Goal: Information Seeking & Learning: Learn about a topic

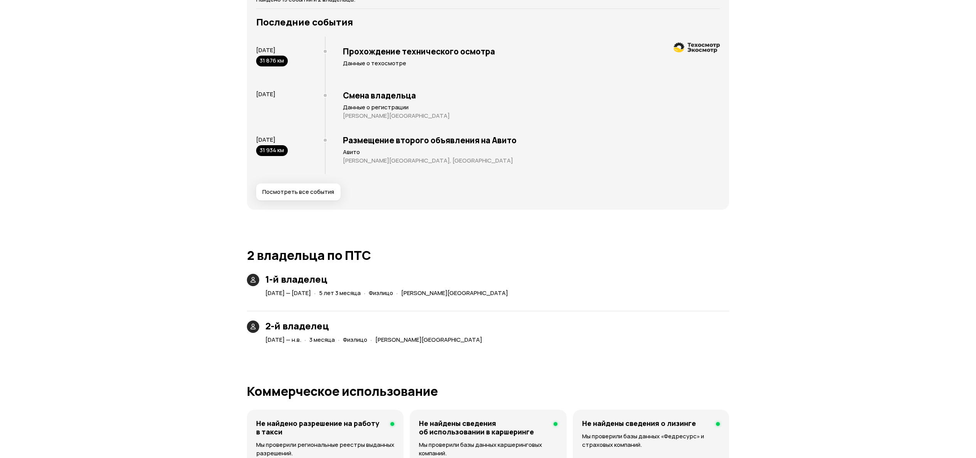
scroll to position [1544, 0]
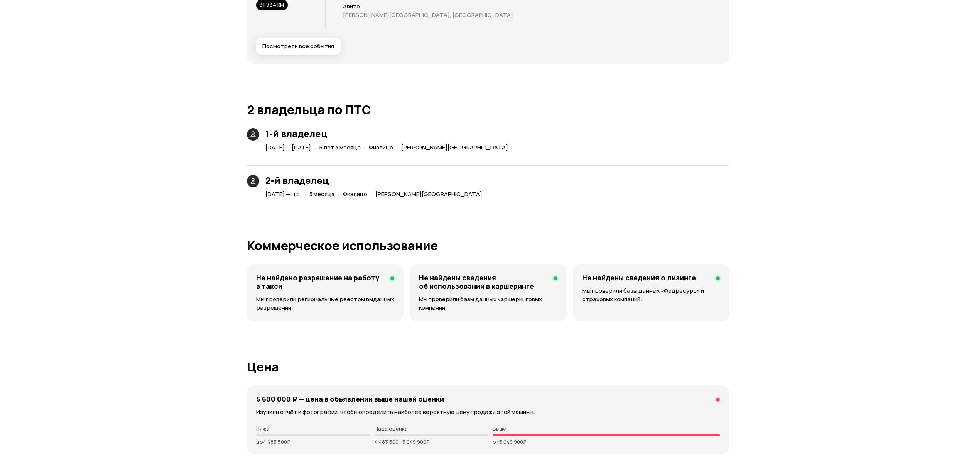
drag, startPoint x: 351, startPoint y: 152, endPoint x: 471, endPoint y: 146, distance: 120.2
click at [467, 147] on div "22 мая 2020 — 31 июля 2025 · 5 лет 3 месяца · Физлицо · Московская область" at bounding box center [388, 147] width 249 height 11
click at [474, 143] on span "Московская область" at bounding box center [454, 147] width 107 height 8
drag, startPoint x: 347, startPoint y: 135, endPoint x: 357, endPoint y: 135, distance: 9.6
click at [352, 135] on h3 "1-й владелец" at bounding box center [389, 133] width 246 height 11
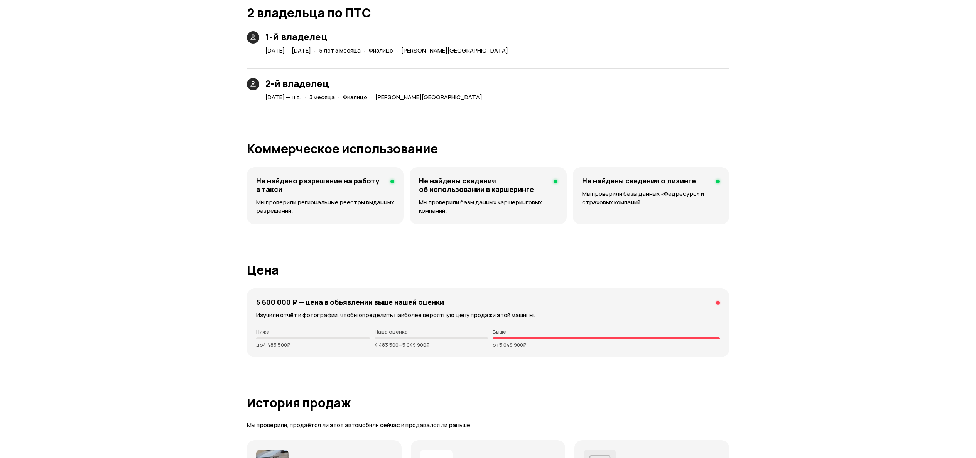
scroll to position [1467, 0]
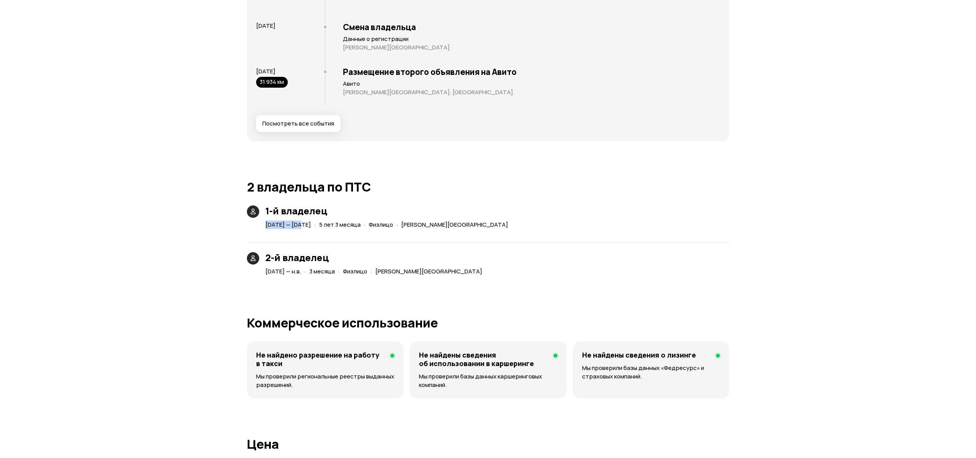
drag, startPoint x: 266, startPoint y: 225, endPoint x: 304, endPoint y: 223, distance: 38.3
click at [304, 223] on span "22 мая 2020 — 31 июля 2025" at bounding box center [289, 224] width 46 height 8
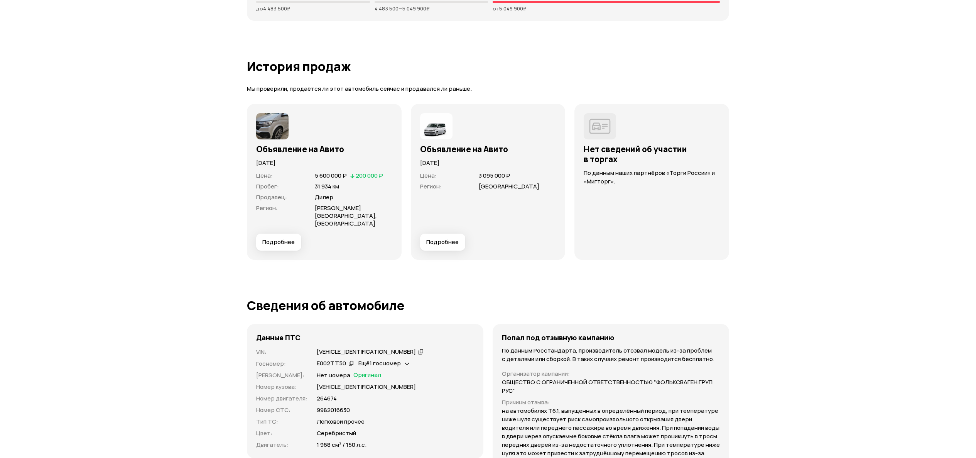
scroll to position [2084, 0]
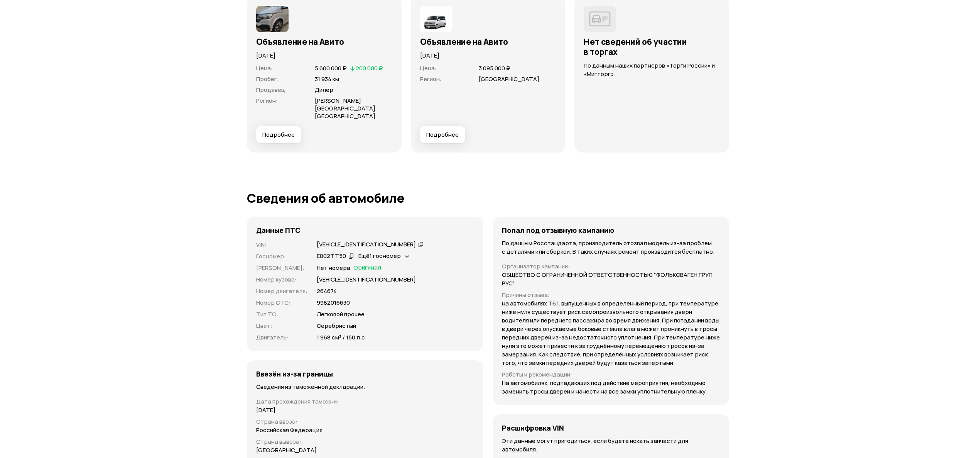
click at [445, 126] on button "Подробнее" at bounding box center [442, 134] width 45 height 17
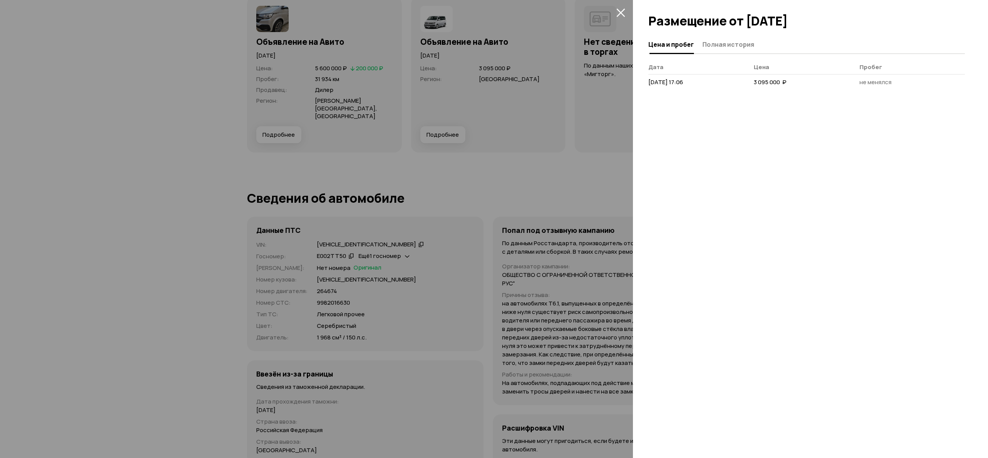
click at [725, 33] on div at bounding box center [810, 18] width 355 height 36
click at [726, 42] on span "Полная история" at bounding box center [728, 45] width 52 height 8
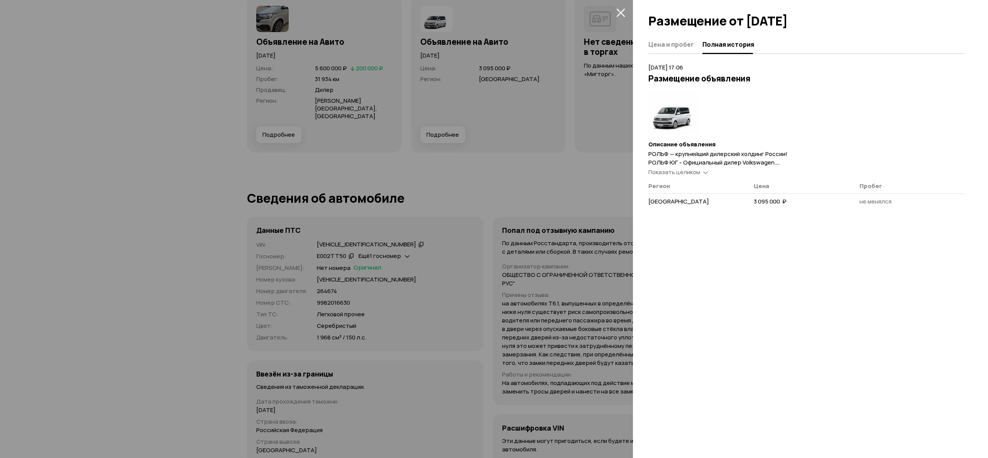
click at [683, 176] on span "Показать целиком" at bounding box center [674, 172] width 52 height 8
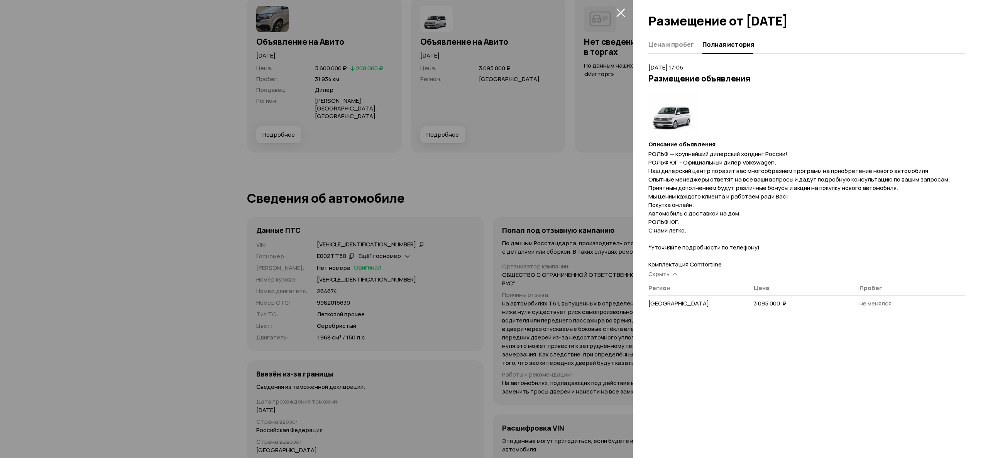
click at [502, 185] on div at bounding box center [494, 229] width 988 height 458
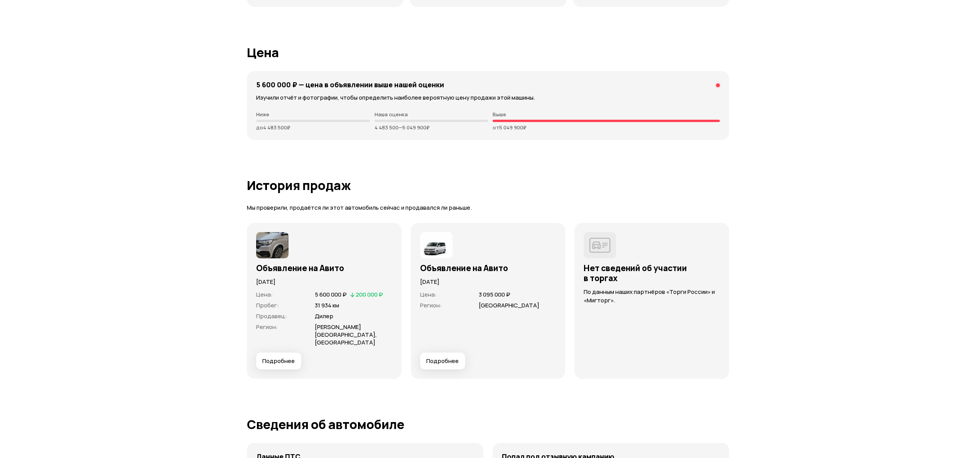
scroll to position [1852, 0]
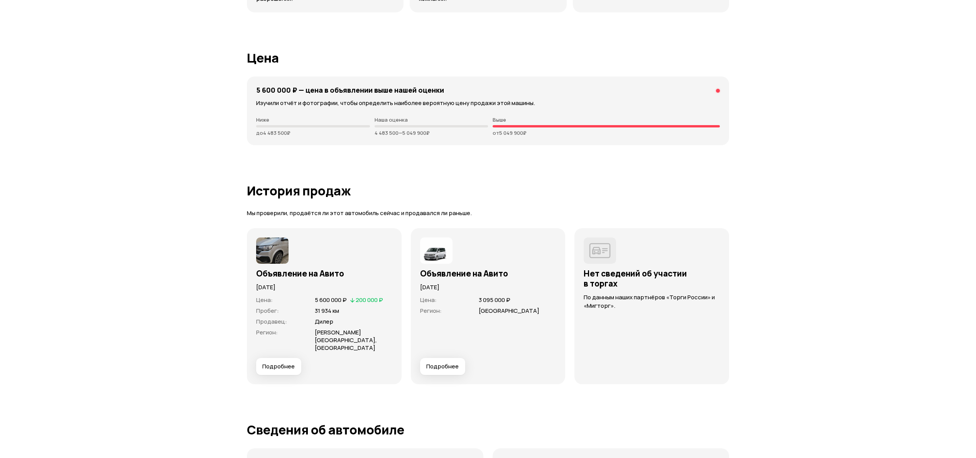
click at [448, 358] on button "Подробнее" at bounding box center [442, 366] width 45 height 17
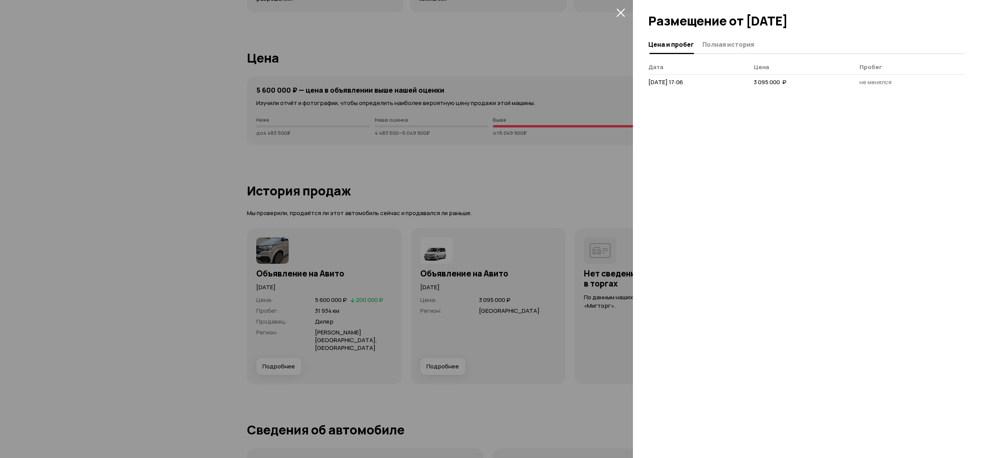
click at [702, 42] on span "Полная история" at bounding box center [728, 45] width 52 height 8
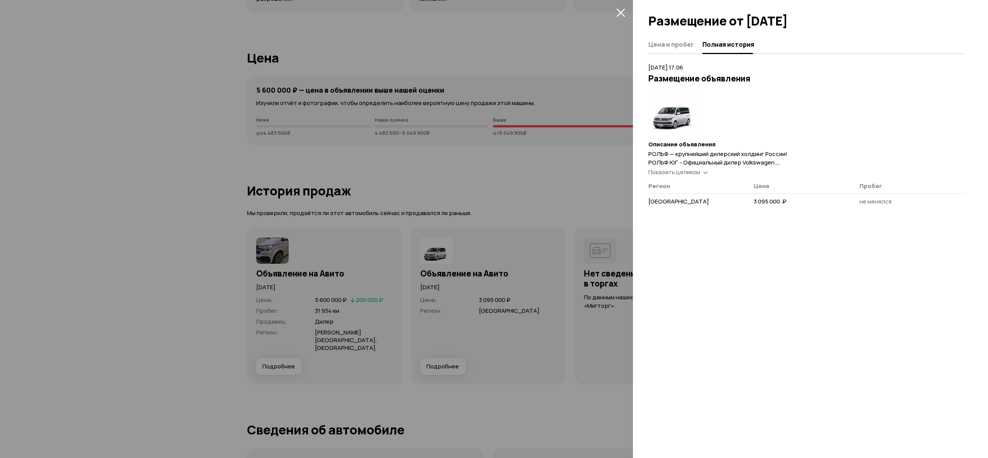
click at [671, 176] on span "РОЛЬФ — крупнейший дилерский холдинг России! РОЛЬФ ЮГ - Официальный дилер Volks…" at bounding box center [798, 209] width 301 height 118
click at [672, 176] on span "Показать целиком" at bounding box center [674, 172] width 52 height 8
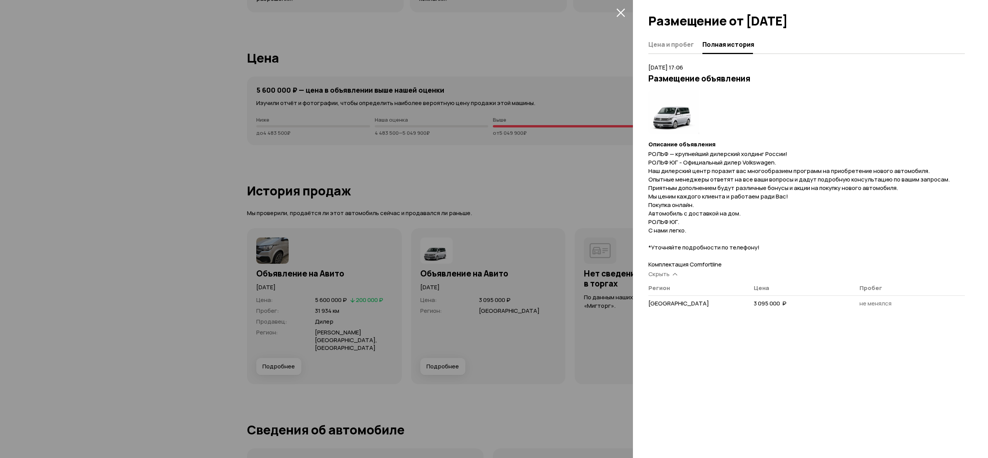
click at [436, 218] on div at bounding box center [494, 229] width 988 height 458
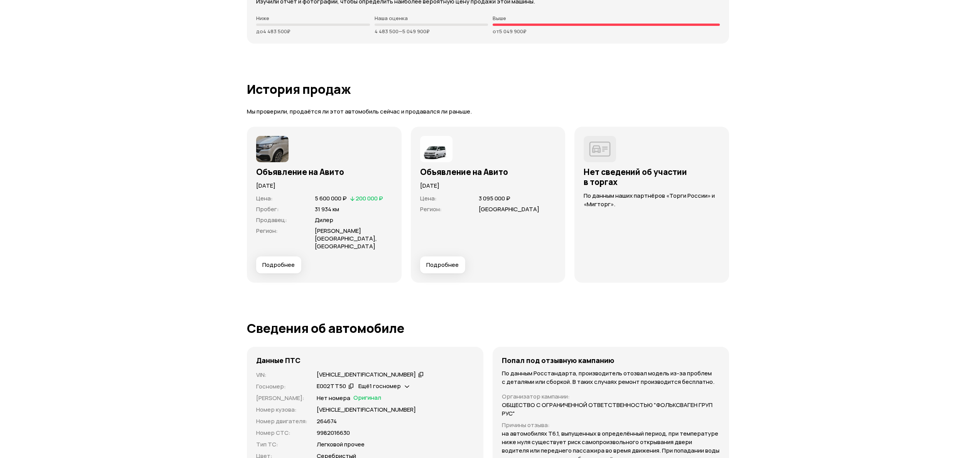
scroll to position [1775, 0]
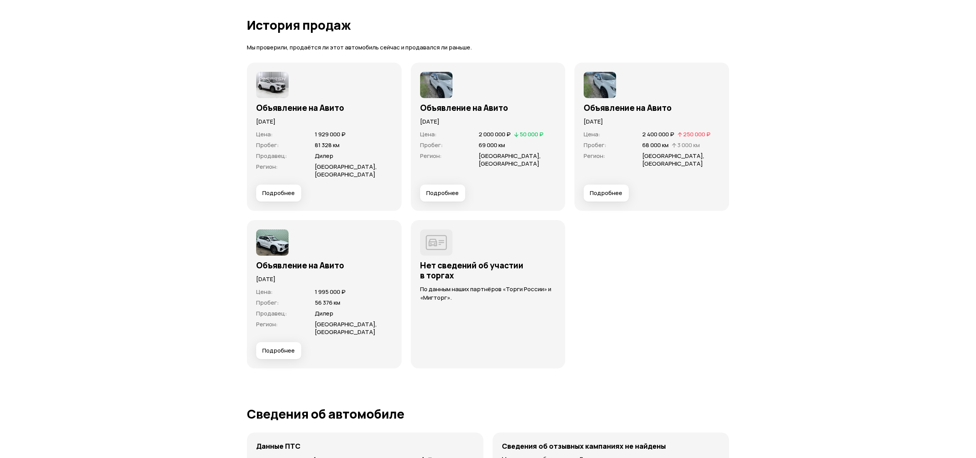
scroll to position [2007, 0]
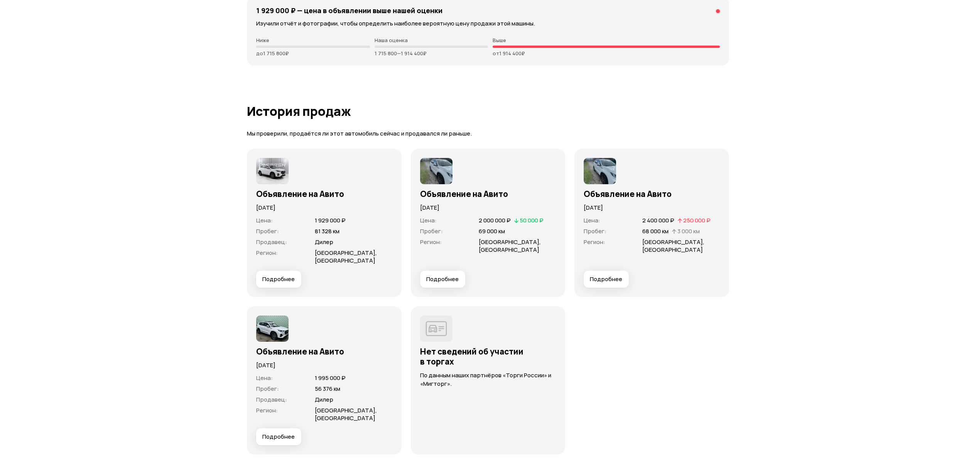
click at [445, 275] on span "Подробнее" at bounding box center [442, 279] width 32 height 8
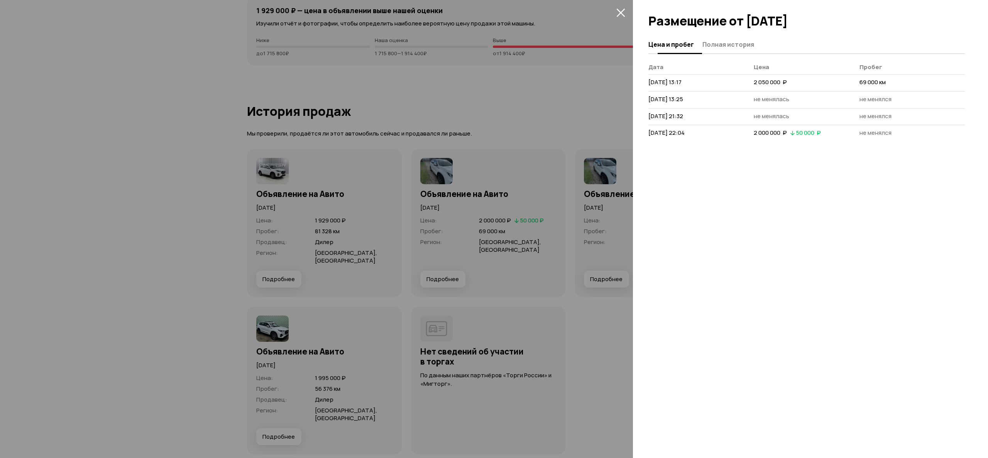
click at [732, 46] on span "Полная история" at bounding box center [728, 45] width 52 height 8
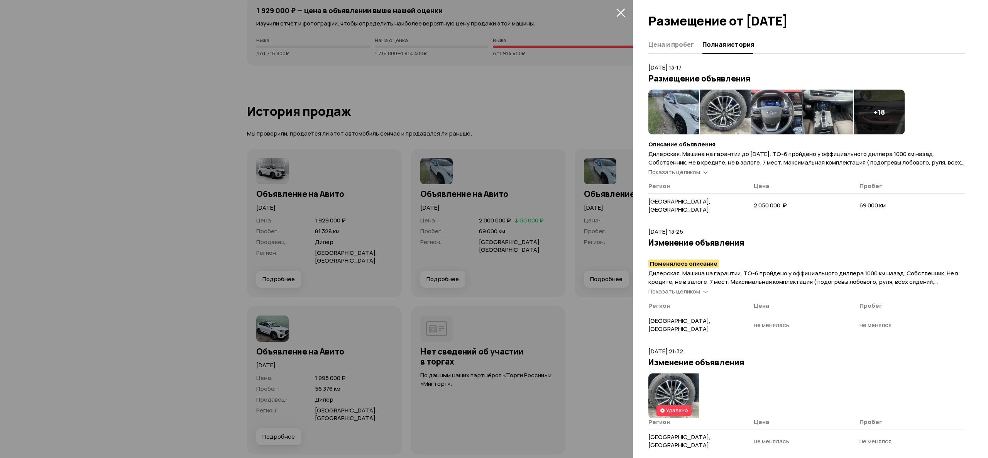
click at [692, 188] on article "21 апреля 2025 г. 13:17 Размещение объявления + 18 Описание объявления Показать…" at bounding box center [806, 140] width 316 height 155
click at [694, 176] on span "Показать целиком" at bounding box center [674, 172] width 52 height 8
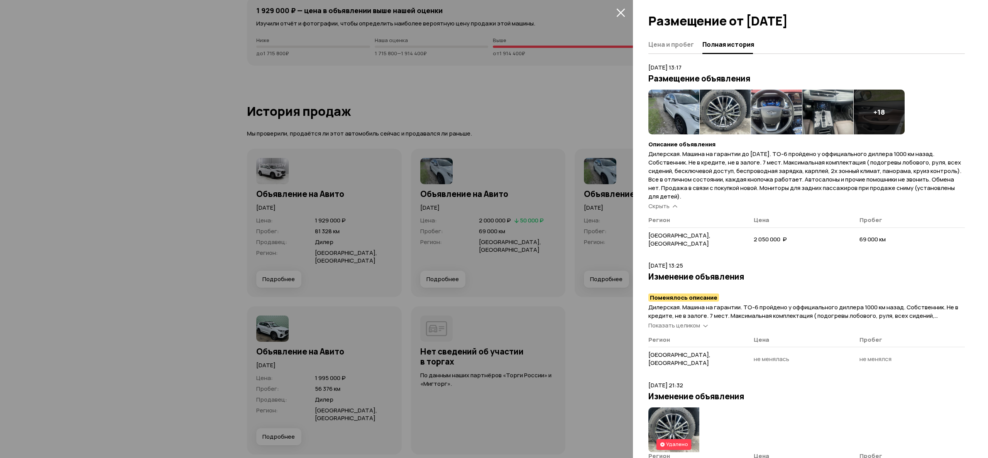
click at [488, 81] on div at bounding box center [494, 229] width 988 height 458
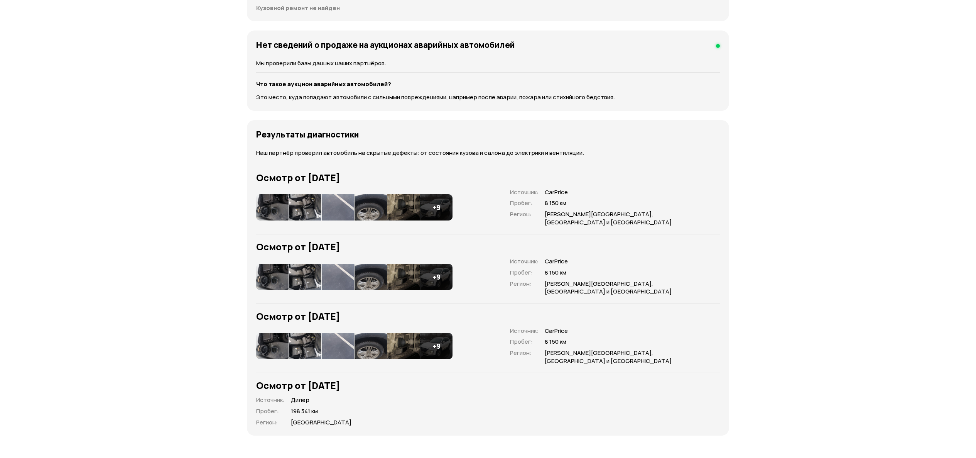
scroll to position [849, 0]
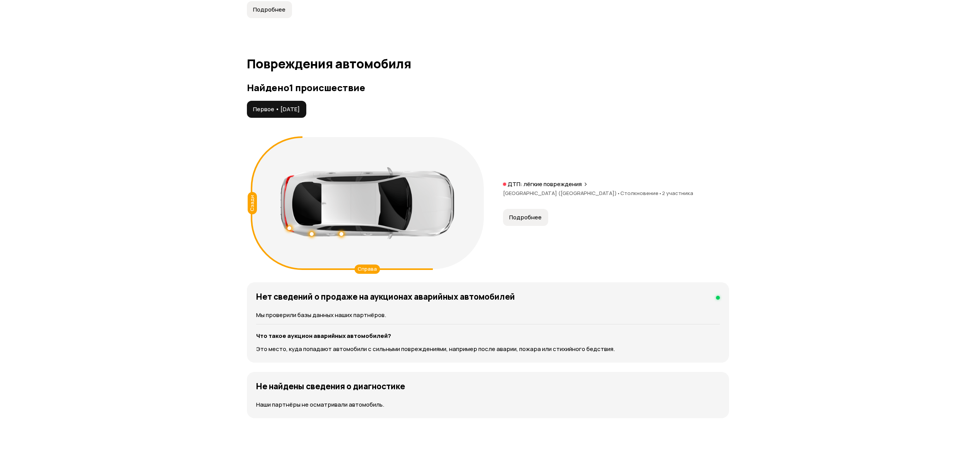
scroll to position [695, 0]
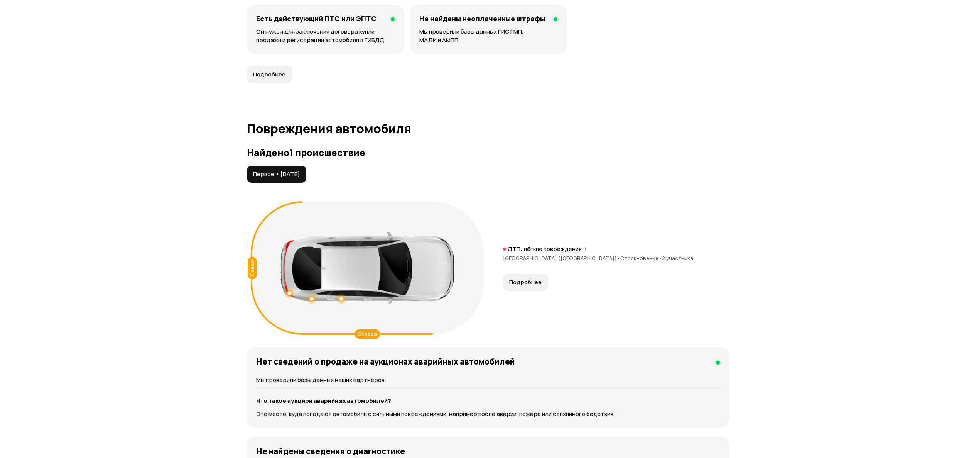
click at [514, 280] on span "Подробнее" at bounding box center [525, 282] width 32 height 8
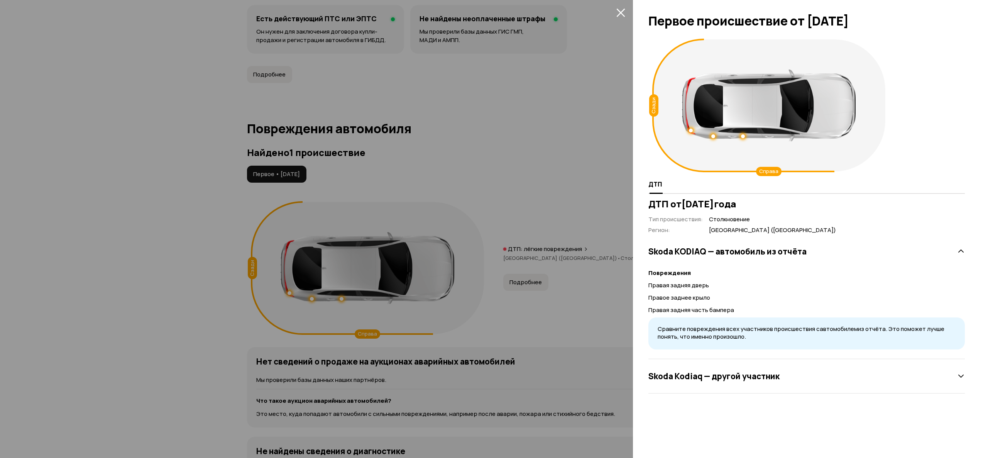
click at [497, 216] on div at bounding box center [494, 229] width 988 height 458
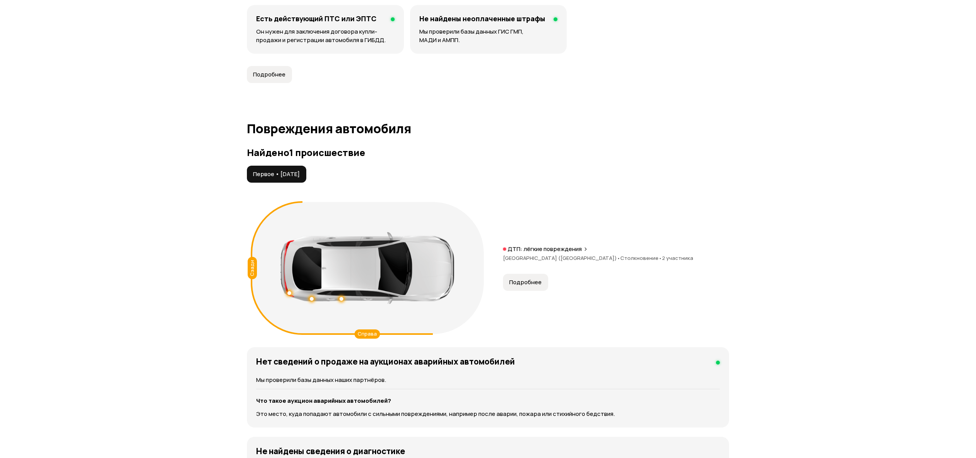
click at [538, 288] on button "Подробнее" at bounding box center [525, 282] width 45 height 17
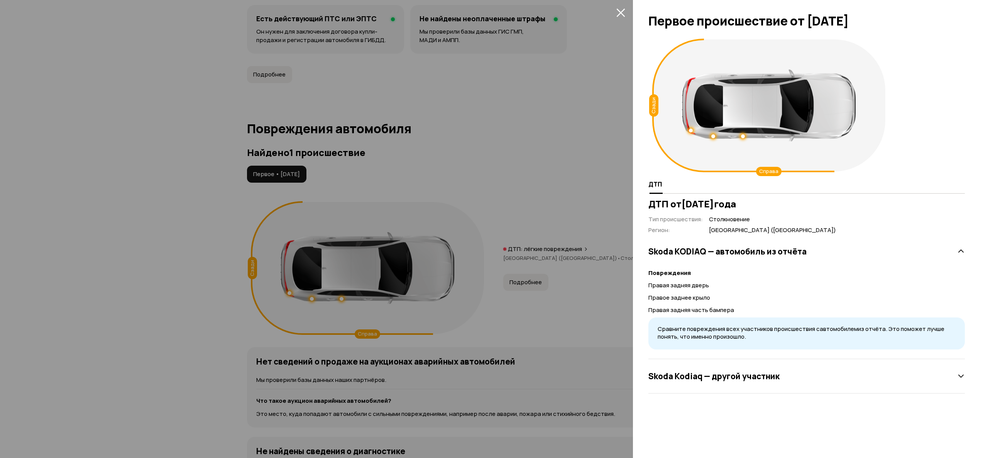
click at [504, 184] on div at bounding box center [494, 229] width 988 height 458
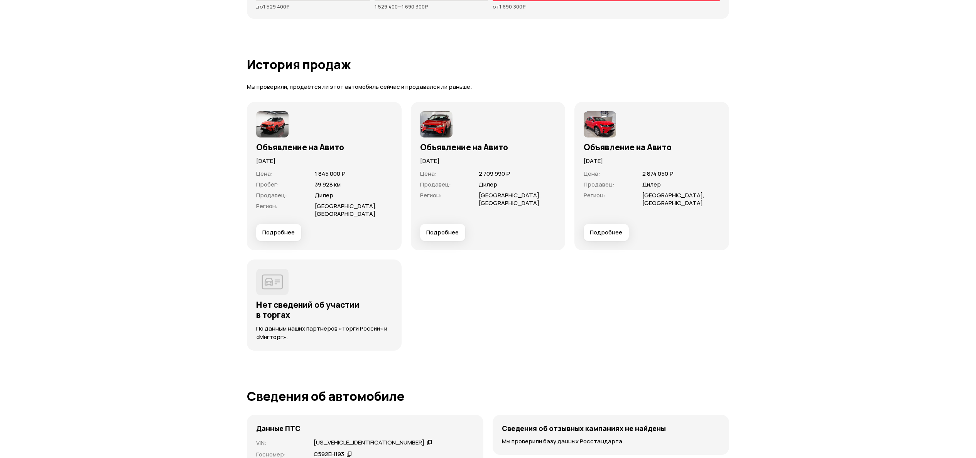
scroll to position [2084, 0]
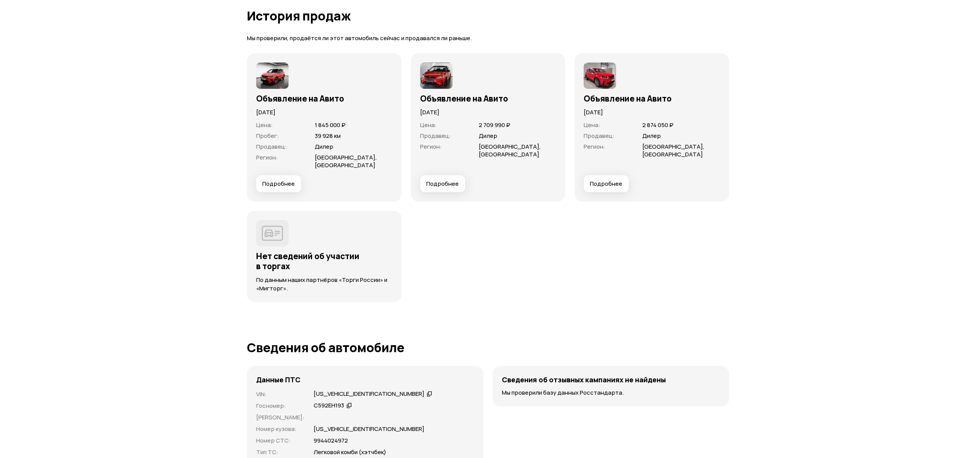
click at [436, 180] on span "Подробнее" at bounding box center [442, 184] width 32 height 8
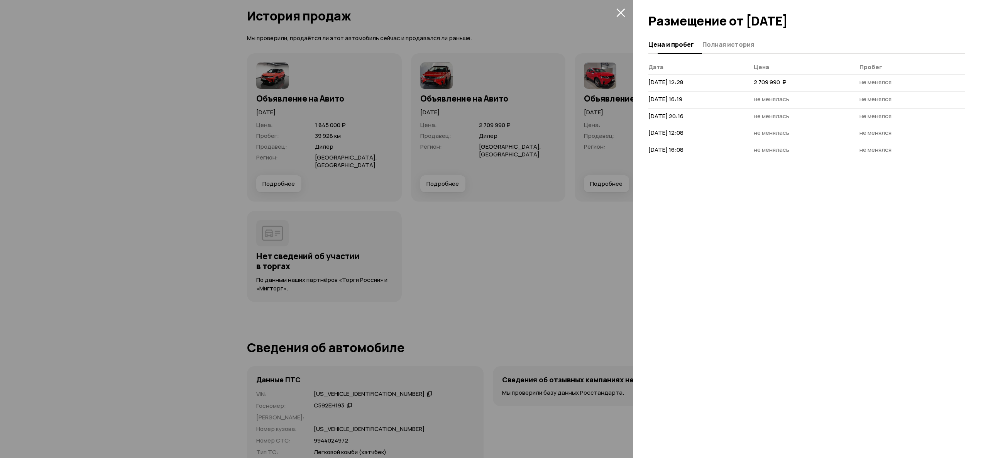
click at [725, 47] on span "Полная история" at bounding box center [728, 45] width 52 height 8
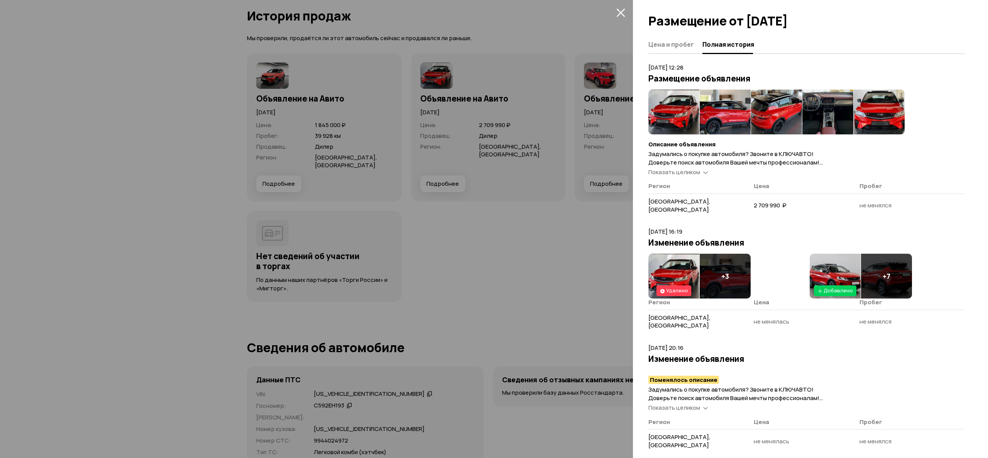
drag, startPoint x: 683, startPoint y: 195, endPoint x: 684, endPoint y: 190, distance: 5.0
click at [684, 193] on th "Регион" at bounding box center [700, 187] width 105 height 11
click at [685, 176] on span "Показать целиком" at bounding box center [674, 172] width 52 height 8
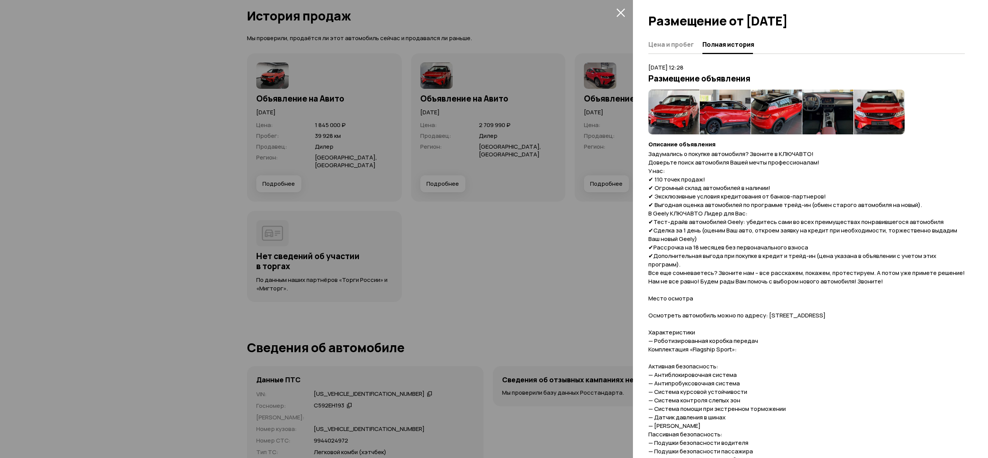
click at [562, 205] on div at bounding box center [494, 229] width 988 height 458
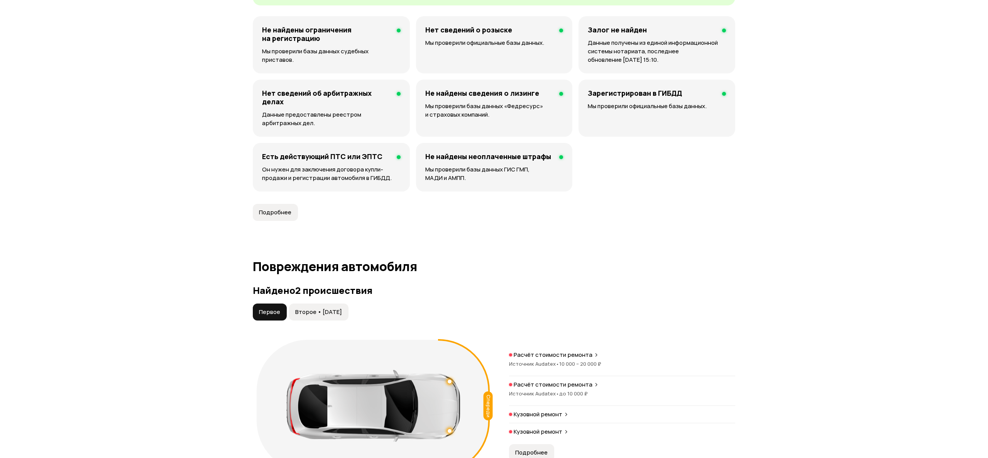
scroll to position [617, 0]
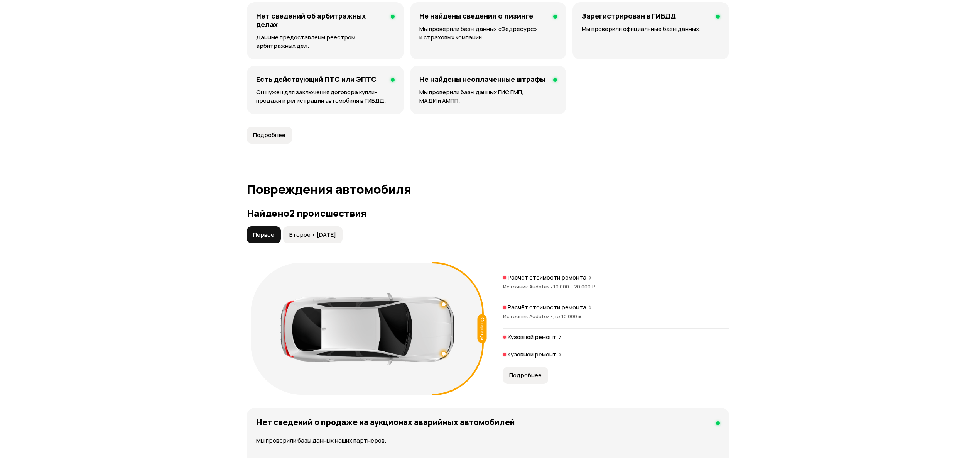
click at [307, 231] on span "Второе • 07 фев 2025" at bounding box center [312, 235] width 47 height 8
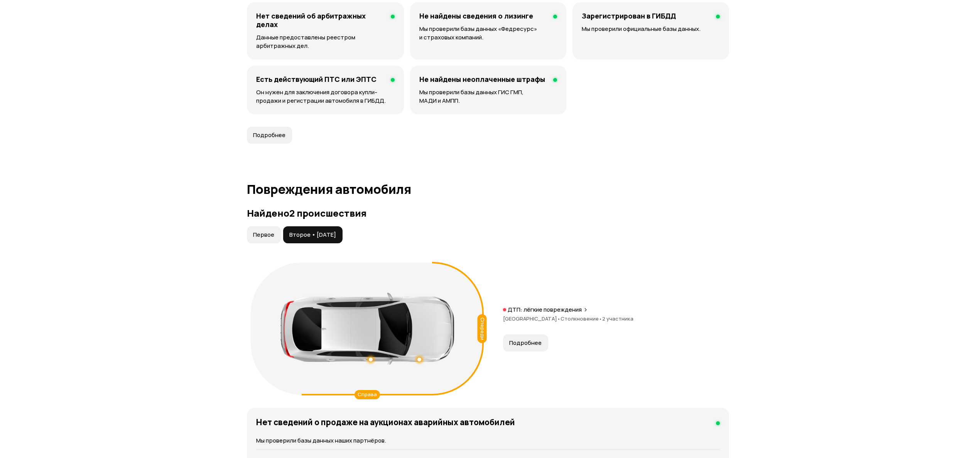
click at [267, 234] on span "Первое" at bounding box center [263, 235] width 21 height 8
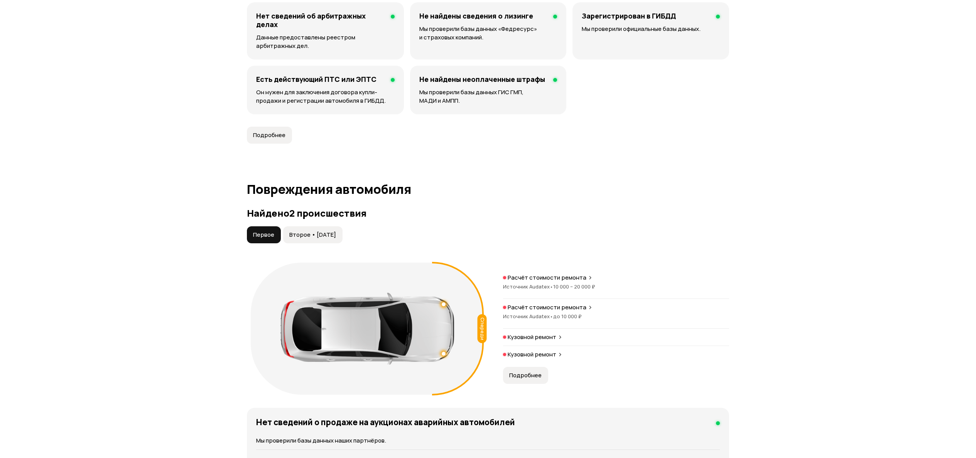
click at [533, 371] on span "Подробнее" at bounding box center [525, 375] width 32 height 8
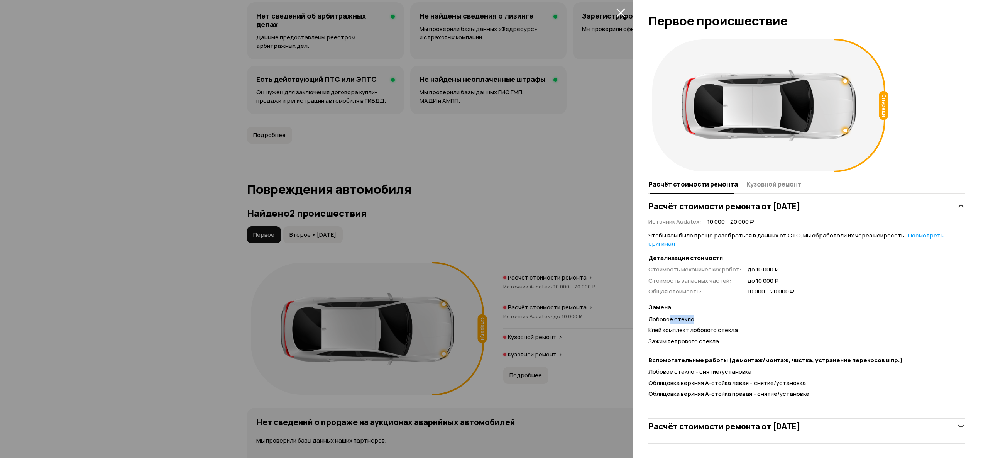
drag, startPoint x: 670, startPoint y: 329, endPoint x: 758, endPoint y: 326, distance: 88.0
click at [758, 326] on div "Замена Лобовое стекло Клей комплект лобового стекла Зажим ветрового стекла" at bounding box center [806, 325] width 316 height 45
click at [511, 291] on div at bounding box center [494, 229] width 988 height 458
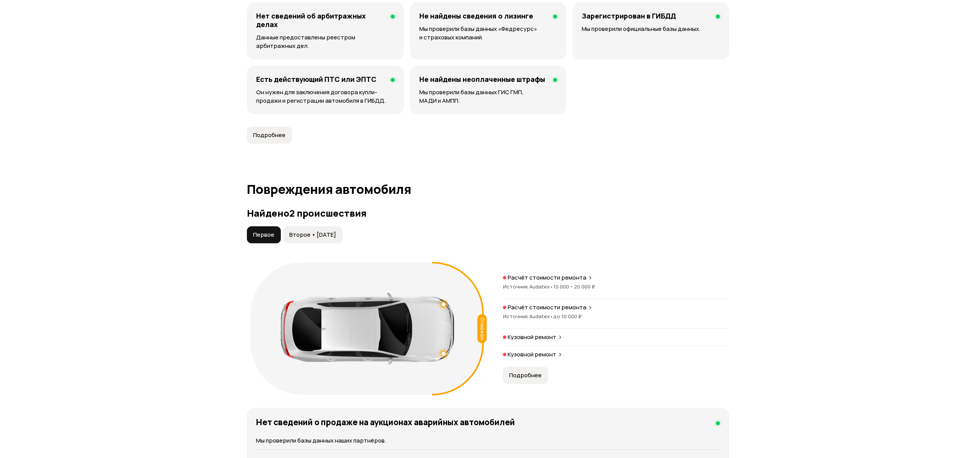
click at [342, 240] on button "Второе • 07 фев 2025" at bounding box center [312, 234] width 59 height 17
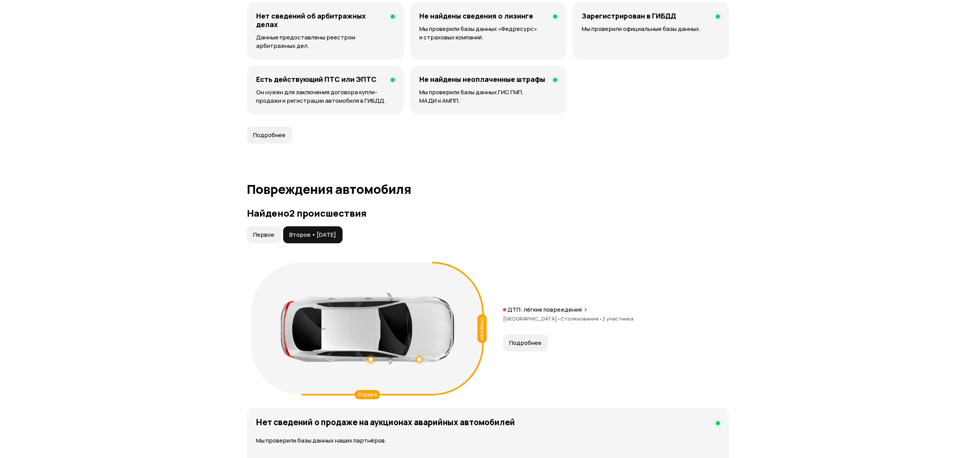
click at [526, 343] on span "Подробнее" at bounding box center [525, 343] width 32 height 8
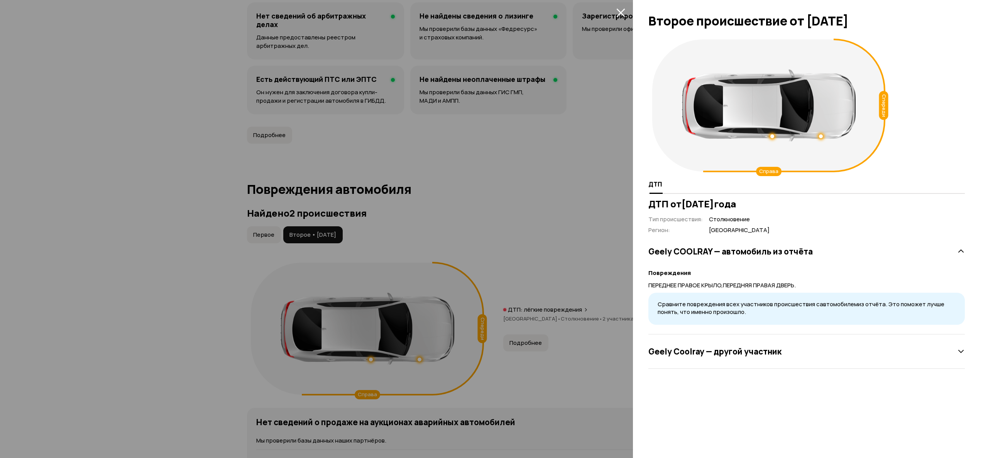
click at [516, 308] on div at bounding box center [494, 229] width 988 height 458
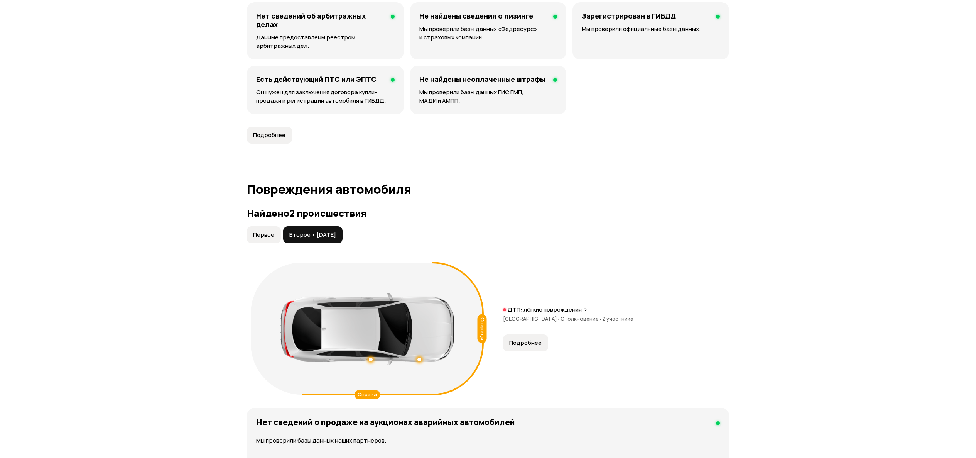
click at [268, 237] on span "Первое" at bounding box center [263, 235] width 21 height 8
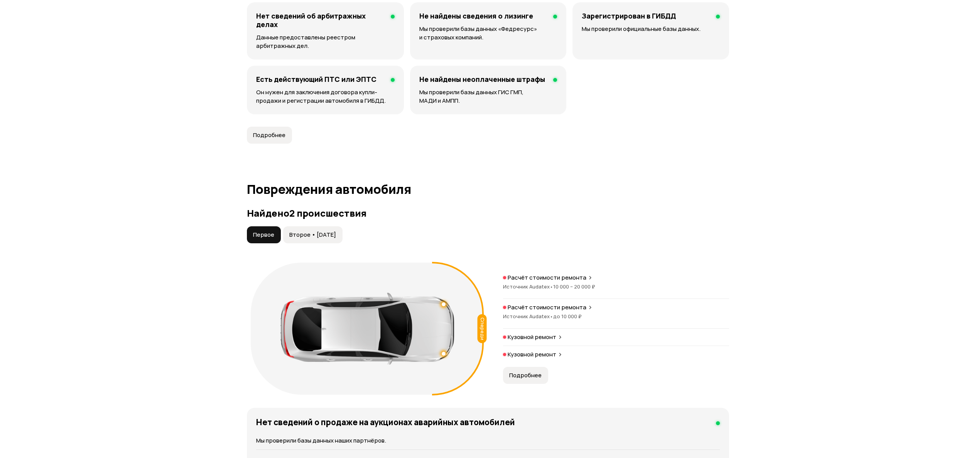
click at [285, 239] on div "Первое Второе • 07 фев 2025" at bounding box center [295, 234] width 98 height 17
click at [308, 231] on span "Второе • 07 фев 2025" at bounding box center [312, 235] width 47 height 8
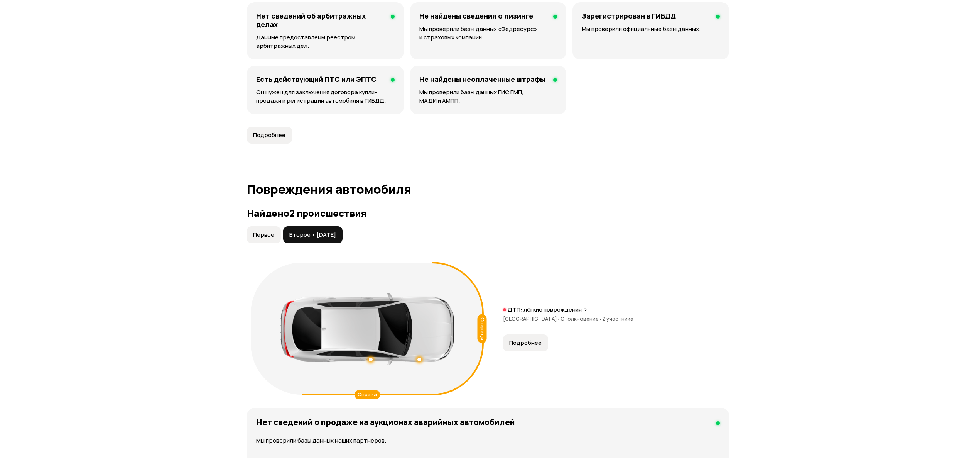
click at [279, 231] on div "Первое Второе • 07 фев 2025" at bounding box center [295, 234] width 98 height 17
click at [275, 238] on button "Первое" at bounding box center [264, 234] width 34 height 17
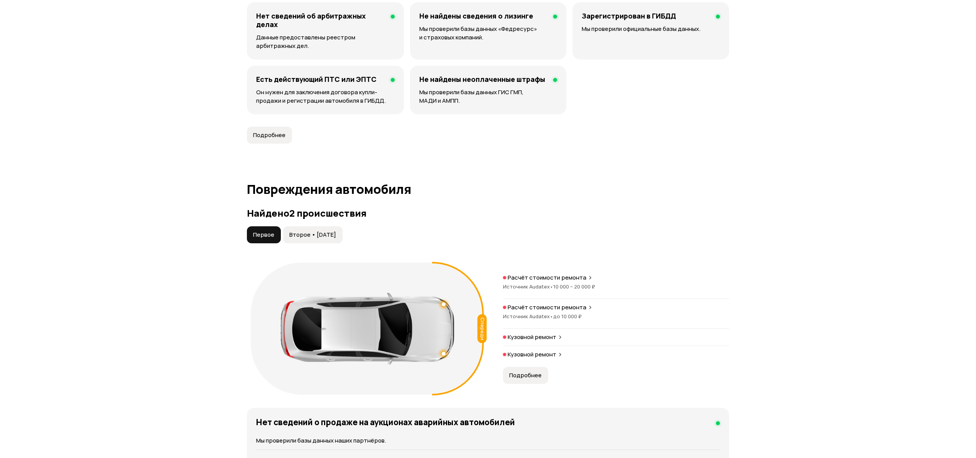
click at [532, 372] on span "Подробнее" at bounding box center [525, 375] width 32 height 8
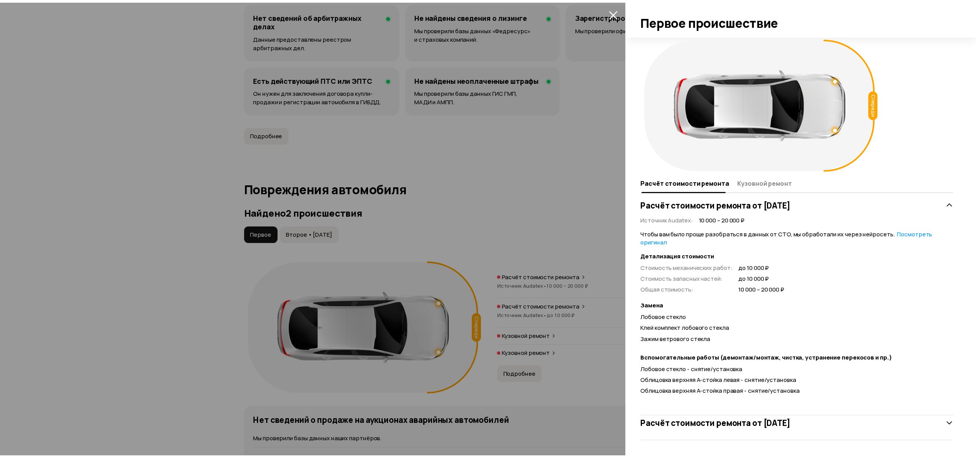
scroll to position [12, 0]
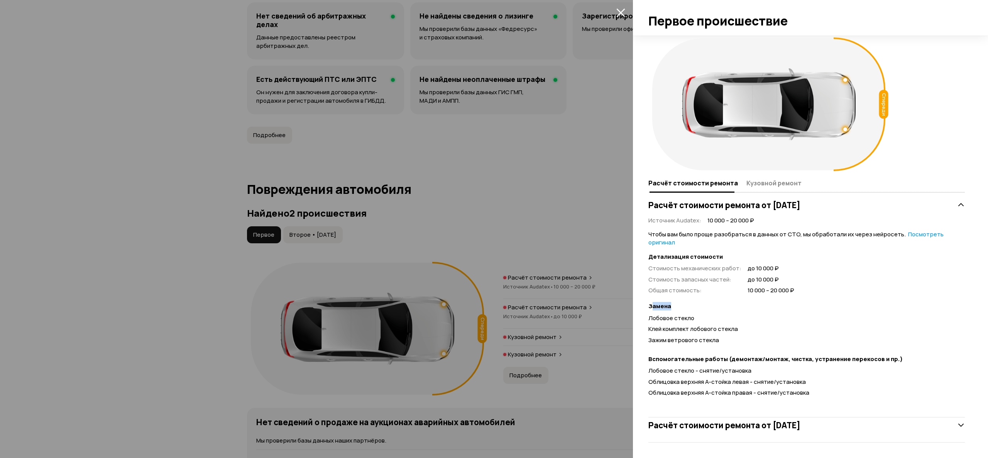
drag, startPoint x: 653, startPoint y: 300, endPoint x: 773, endPoint y: 301, distance: 120.4
click at [773, 301] on div "Чтобы вам было проще разобраться в данных от СТО, мы обработали их через нейрос…" at bounding box center [806, 314] width 316 height 169
click at [751, 338] on div "Зажим ветрового стекла" at bounding box center [806, 340] width 316 height 8
drag, startPoint x: 656, startPoint y: 316, endPoint x: 741, endPoint y: 316, distance: 85.3
click at [741, 316] on div "Лобовое стекло" at bounding box center [806, 318] width 316 height 8
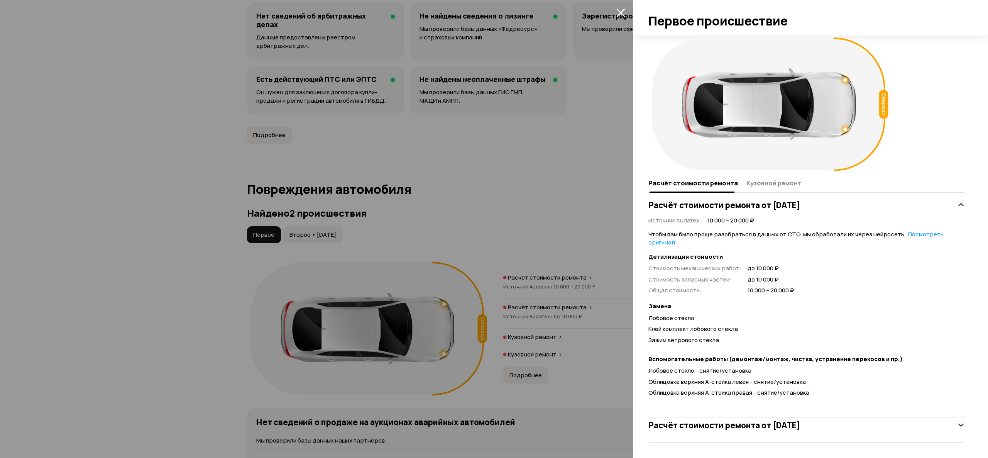
drag, startPoint x: 629, startPoint y: 339, endPoint x: 655, endPoint y: 335, distance: 26.1
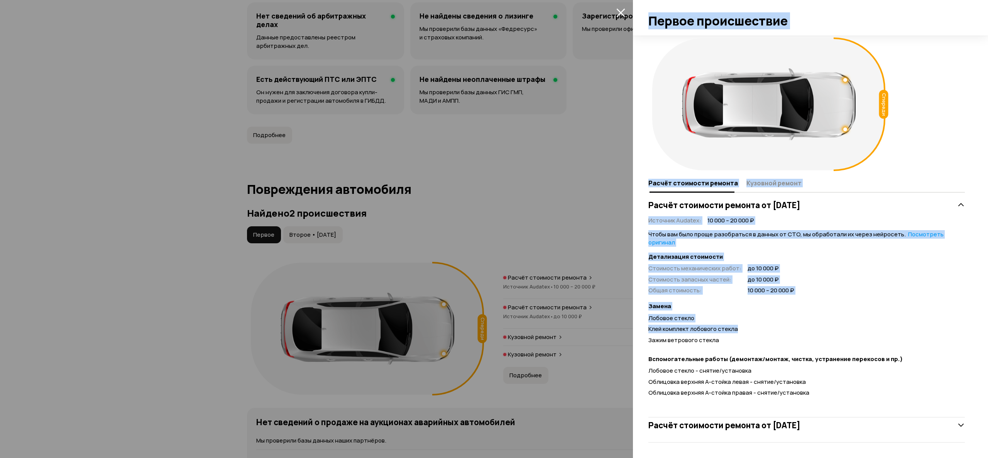
click at [782, 317] on div "Лобовое стекло" at bounding box center [806, 318] width 316 height 8
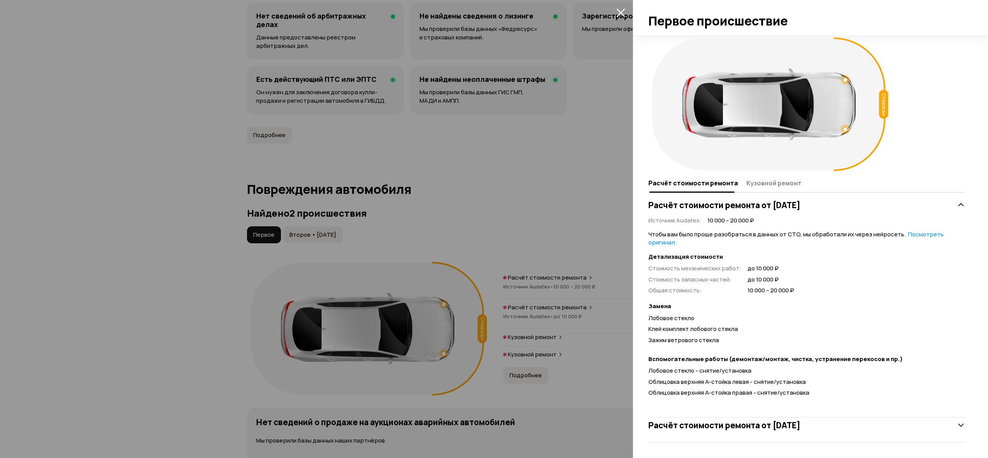
click at [737, 341] on div "Зажим ветрового стекла" at bounding box center [806, 340] width 316 height 8
click at [562, 314] on div at bounding box center [494, 229] width 988 height 458
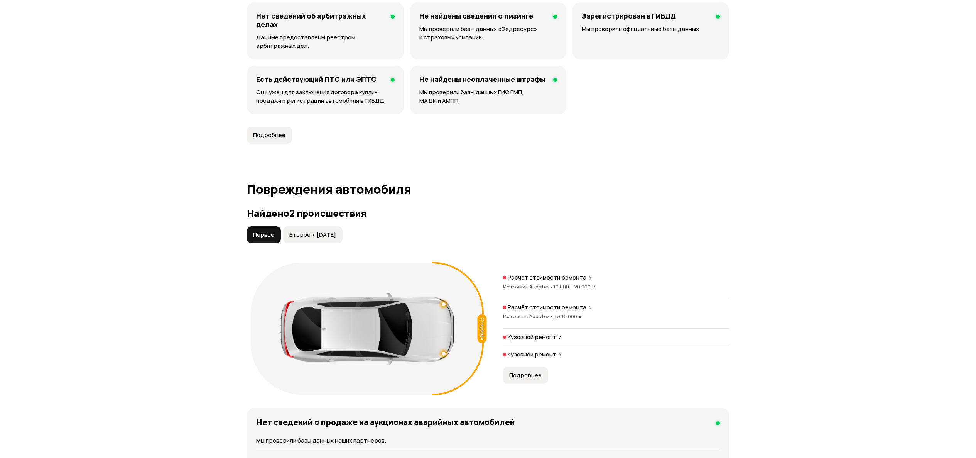
click at [335, 235] on span "Второе • 07 фев 2025" at bounding box center [312, 235] width 47 height 8
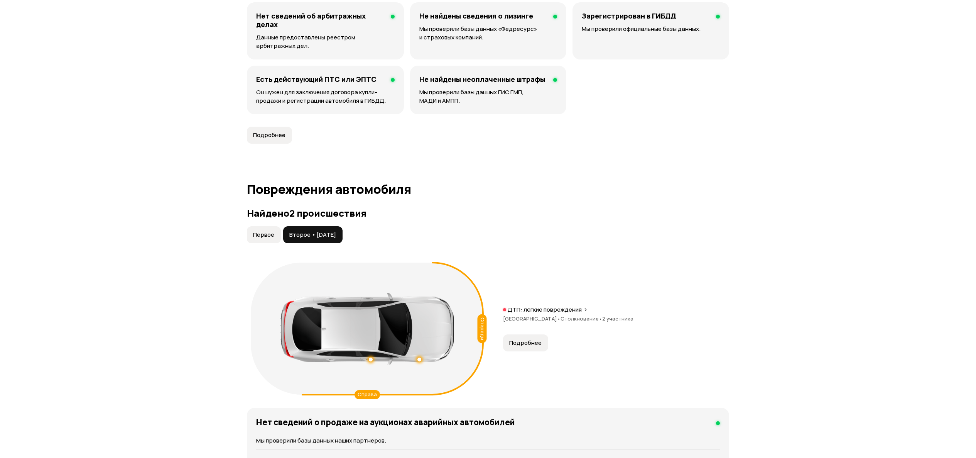
click at [508, 334] on button "Подробнее" at bounding box center [525, 342] width 45 height 17
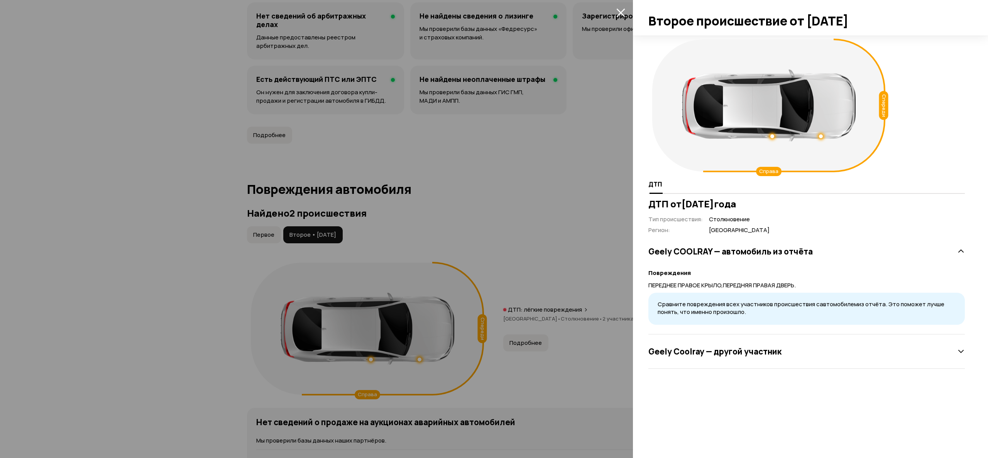
click at [511, 267] on div at bounding box center [494, 229] width 988 height 458
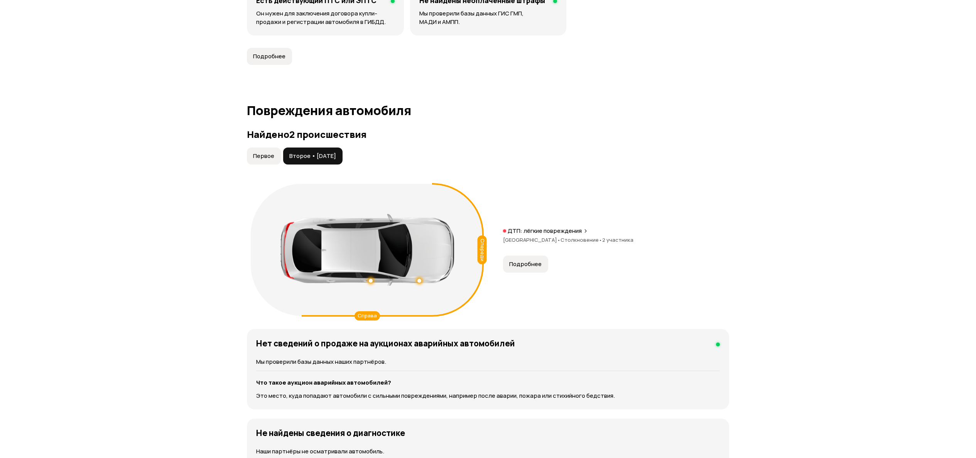
scroll to position [695, 0]
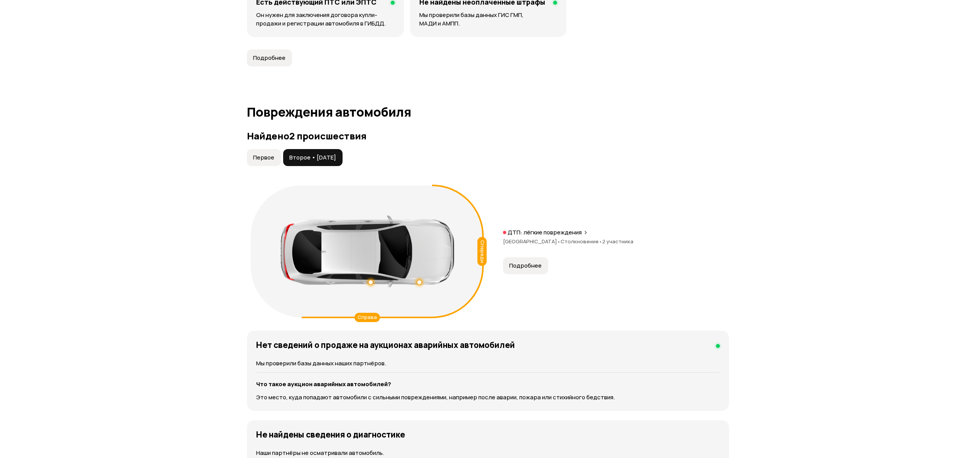
click at [533, 265] on span "Подробнее" at bounding box center [525, 266] width 32 height 8
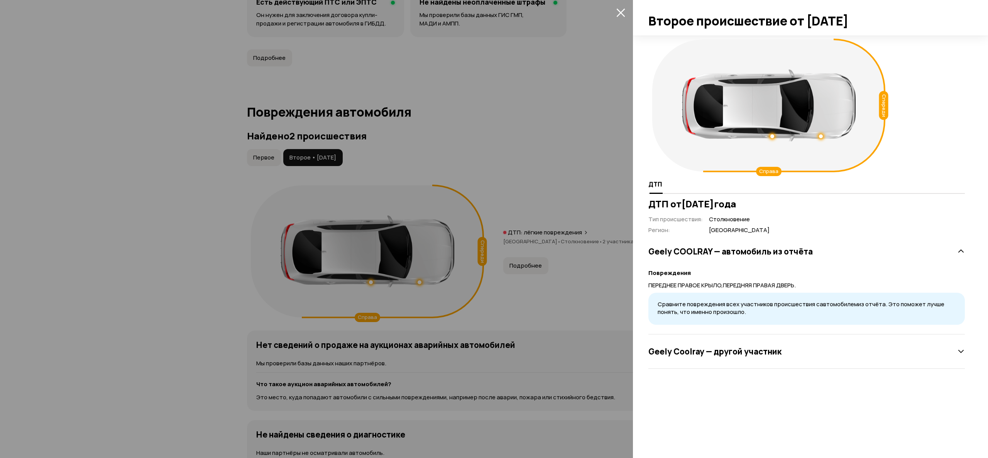
click at [566, 132] on div at bounding box center [494, 229] width 988 height 458
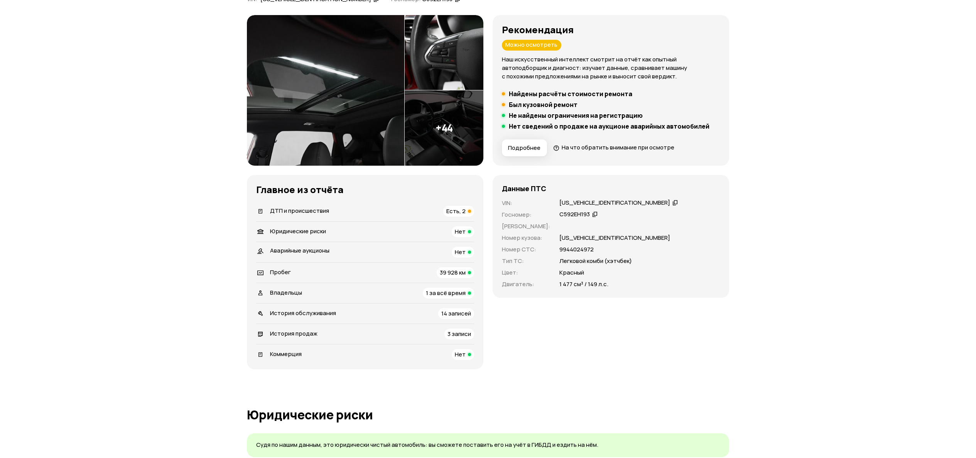
scroll to position [0, 0]
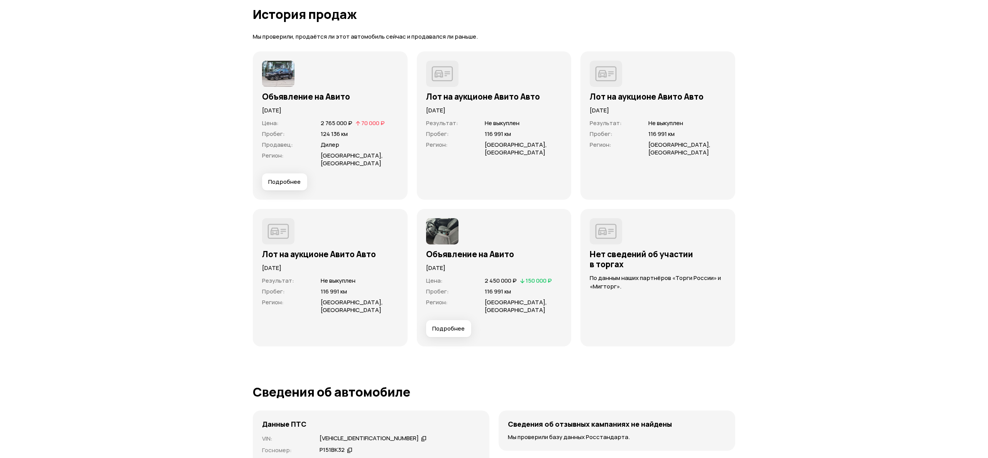
scroll to position [1930, 0]
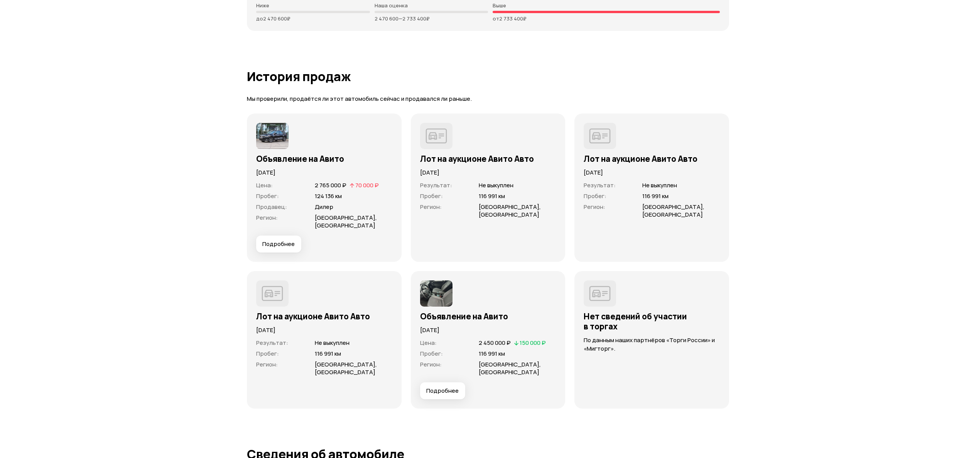
click at [445, 387] on span "Подробнее" at bounding box center [442, 391] width 32 height 8
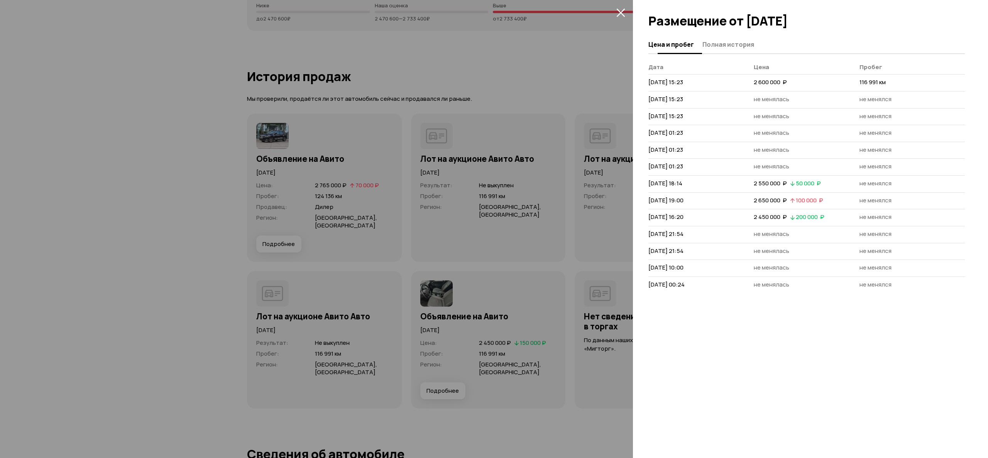
click at [733, 46] on span "Полная история" at bounding box center [728, 45] width 52 height 8
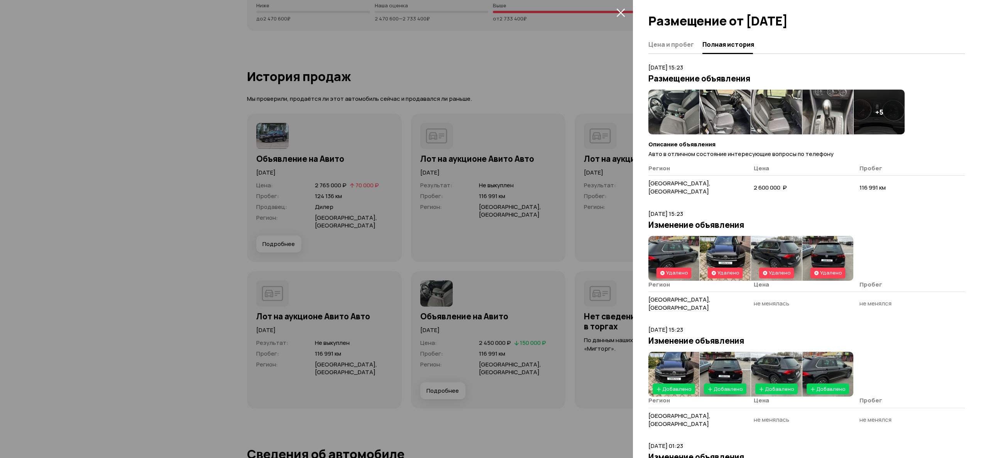
click at [678, 176] on th "Регион" at bounding box center [700, 169] width 105 height 11
click at [658, 172] on span "Регион" at bounding box center [659, 168] width 22 height 8
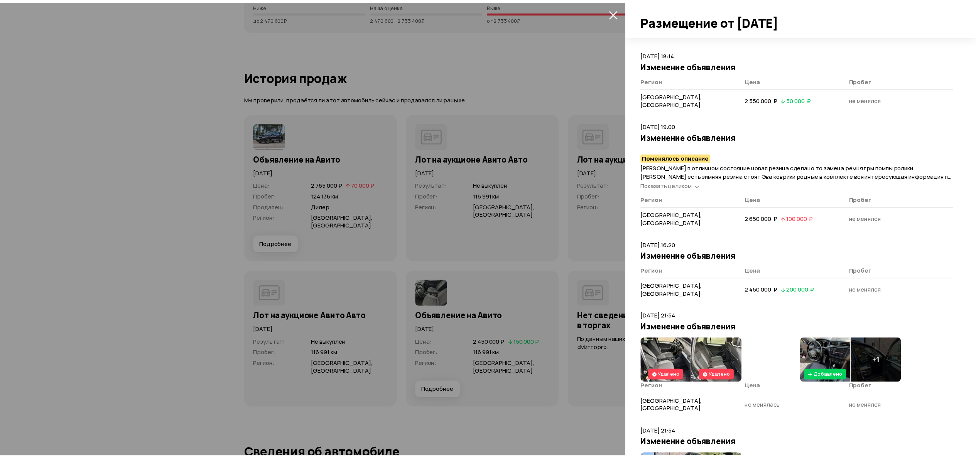
scroll to position [695, 0]
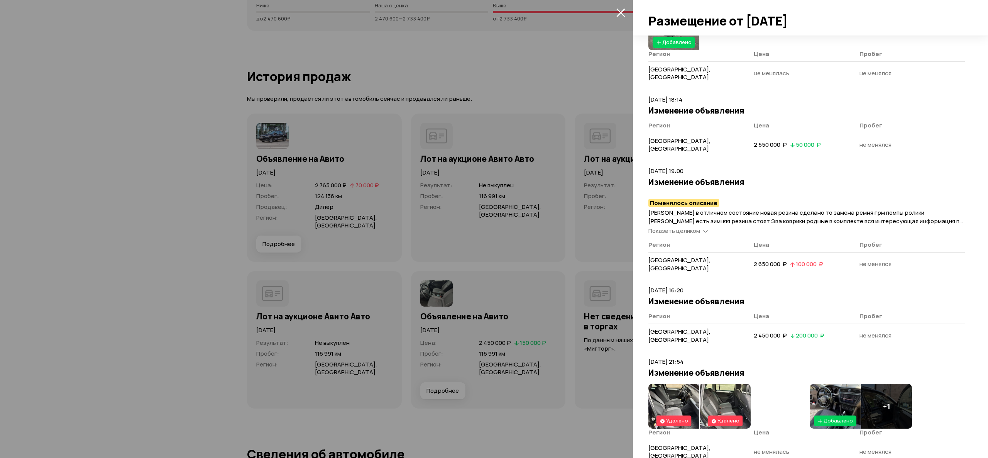
click at [690, 227] on span "Показать целиком" at bounding box center [674, 231] width 52 height 8
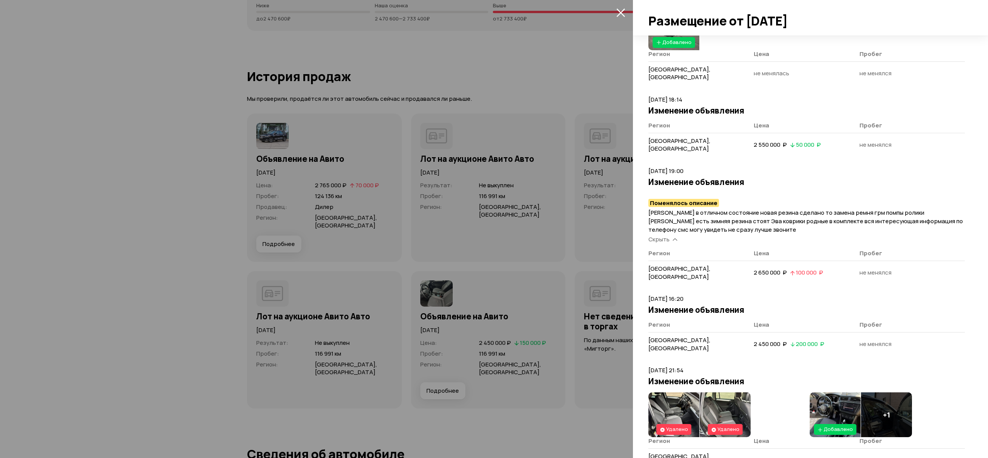
click at [460, 133] on div at bounding box center [494, 229] width 988 height 458
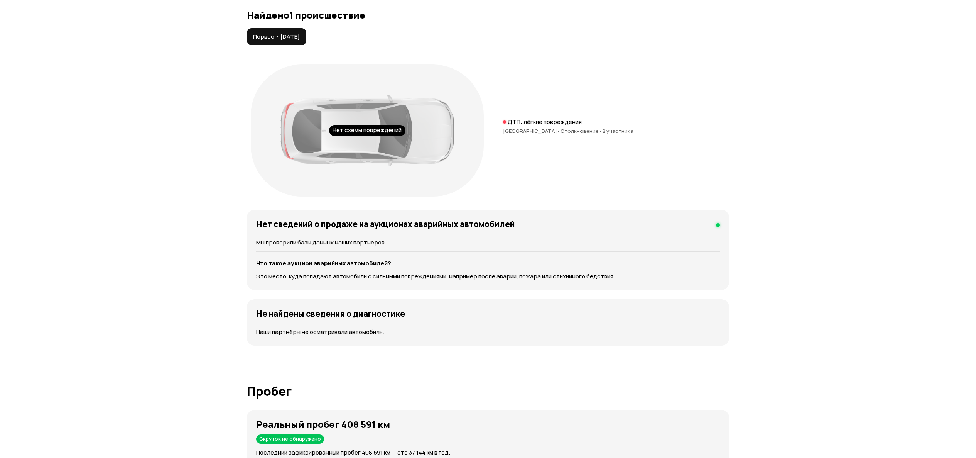
scroll to position [695, 0]
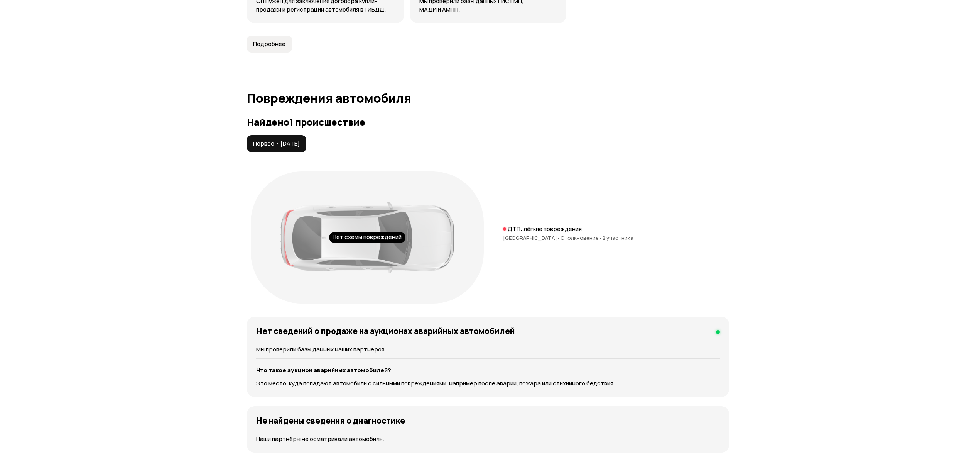
click at [419, 225] on div at bounding box center [368, 237] width 174 height 72
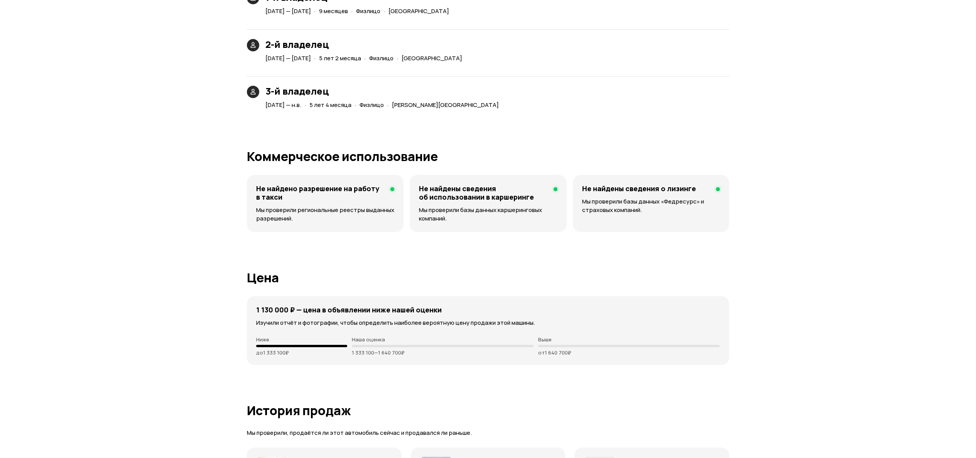
scroll to position [1775, 0]
